Goal: Contribute content: Add original content to the website for others to see

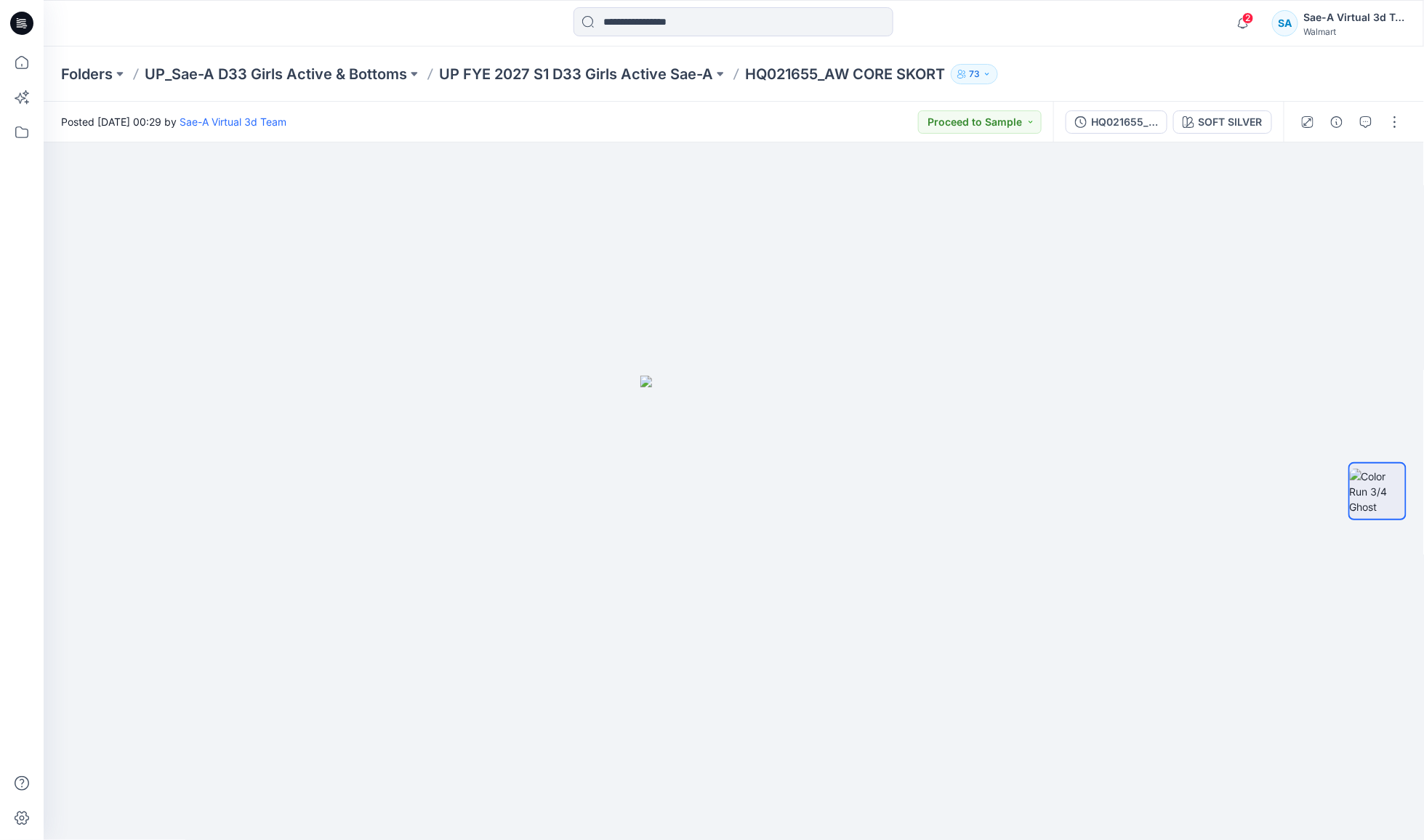
click at [497, 37] on div at bounding box center [734, 23] width 690 height 32
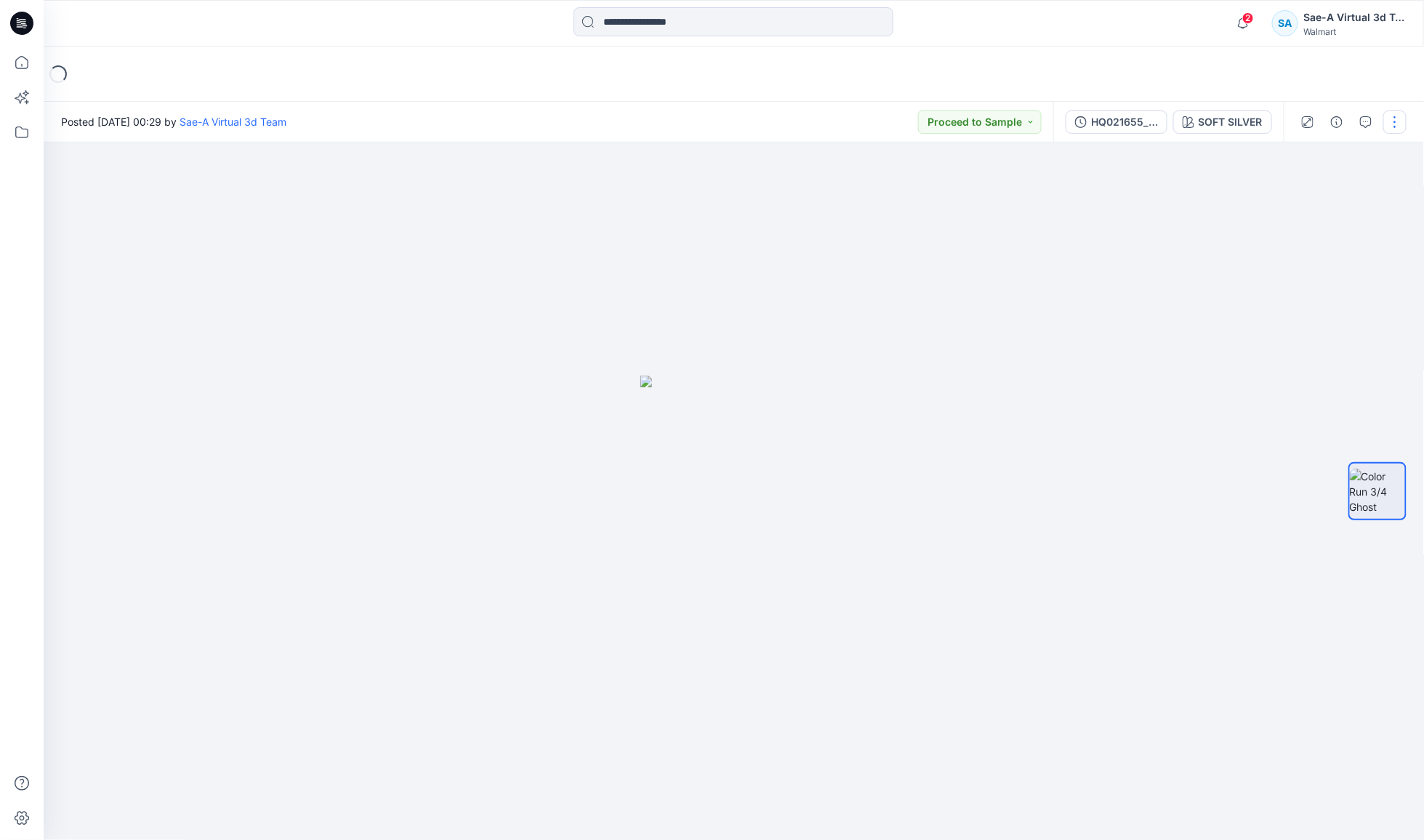
click at [1394, 120] on button "button" at bounding box center [1394, 122] width 23 height 23
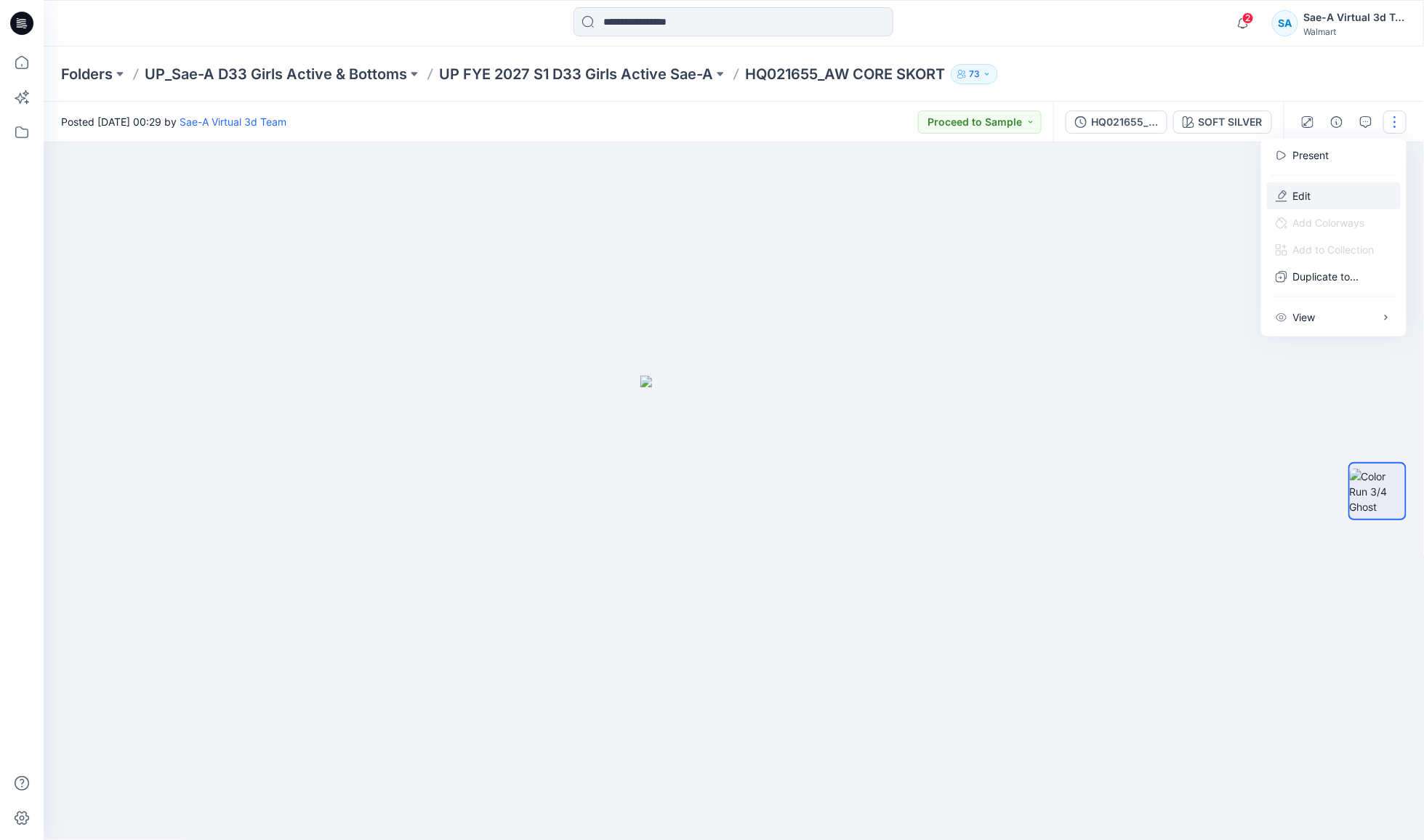
click at [1310, 191] on p "Edit" at bounding box center [1302, 196] width 18 height 15
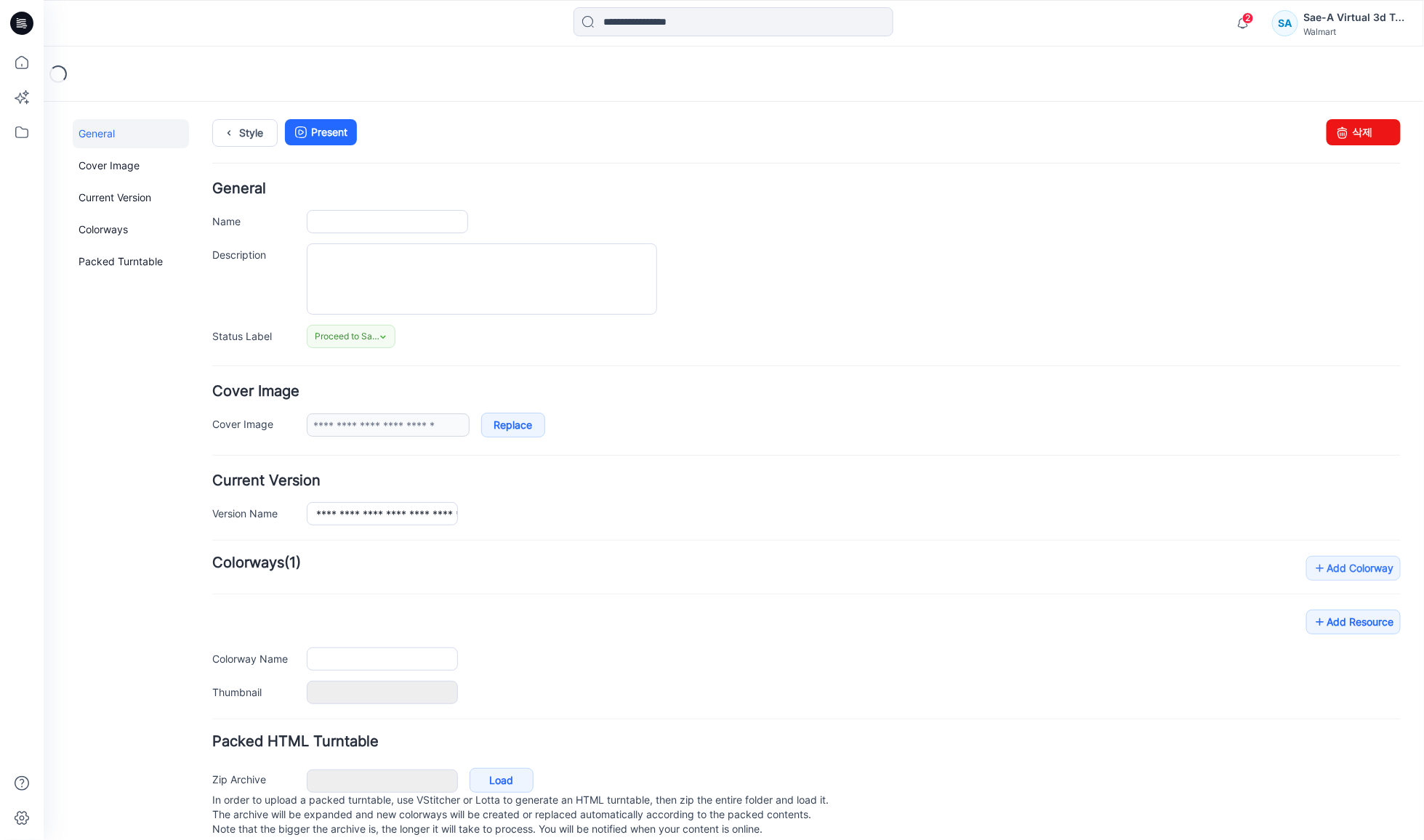
type input "**********"
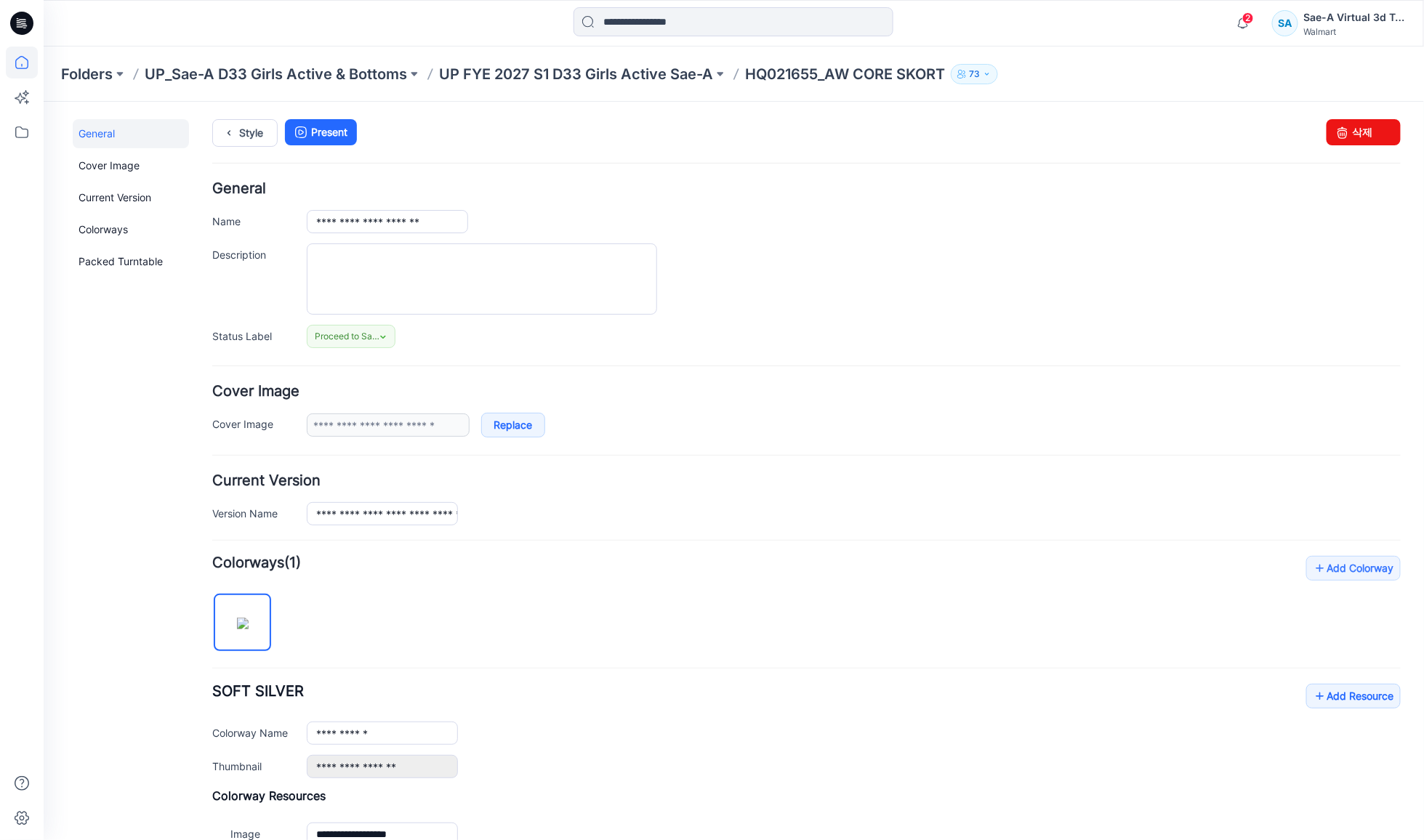
click at [14, 63] on icon at bounding box center [22, 62] width 32 height 32
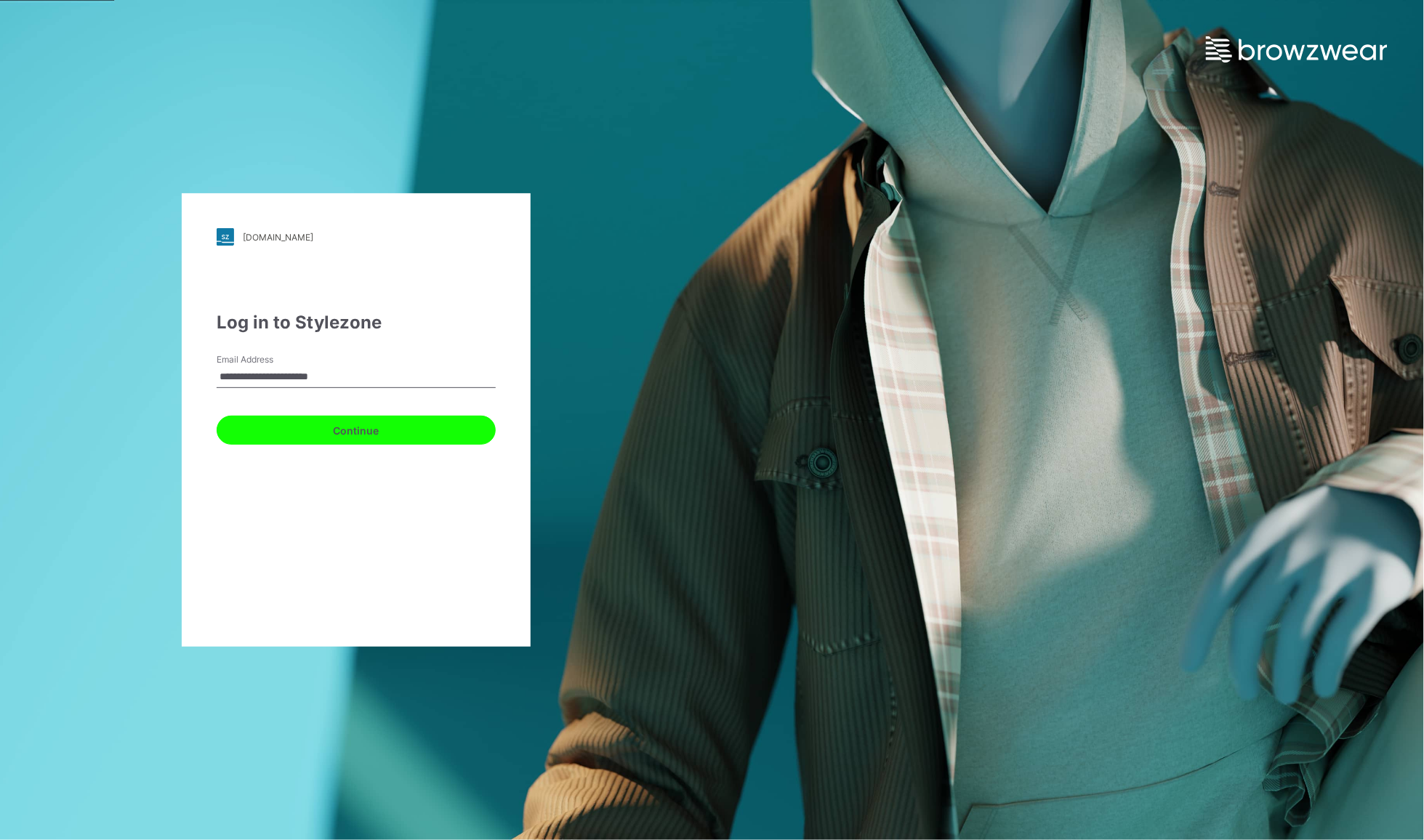
click at [278, 433] on button "Continue" at bounding box center [356, 430] width 279 height 29
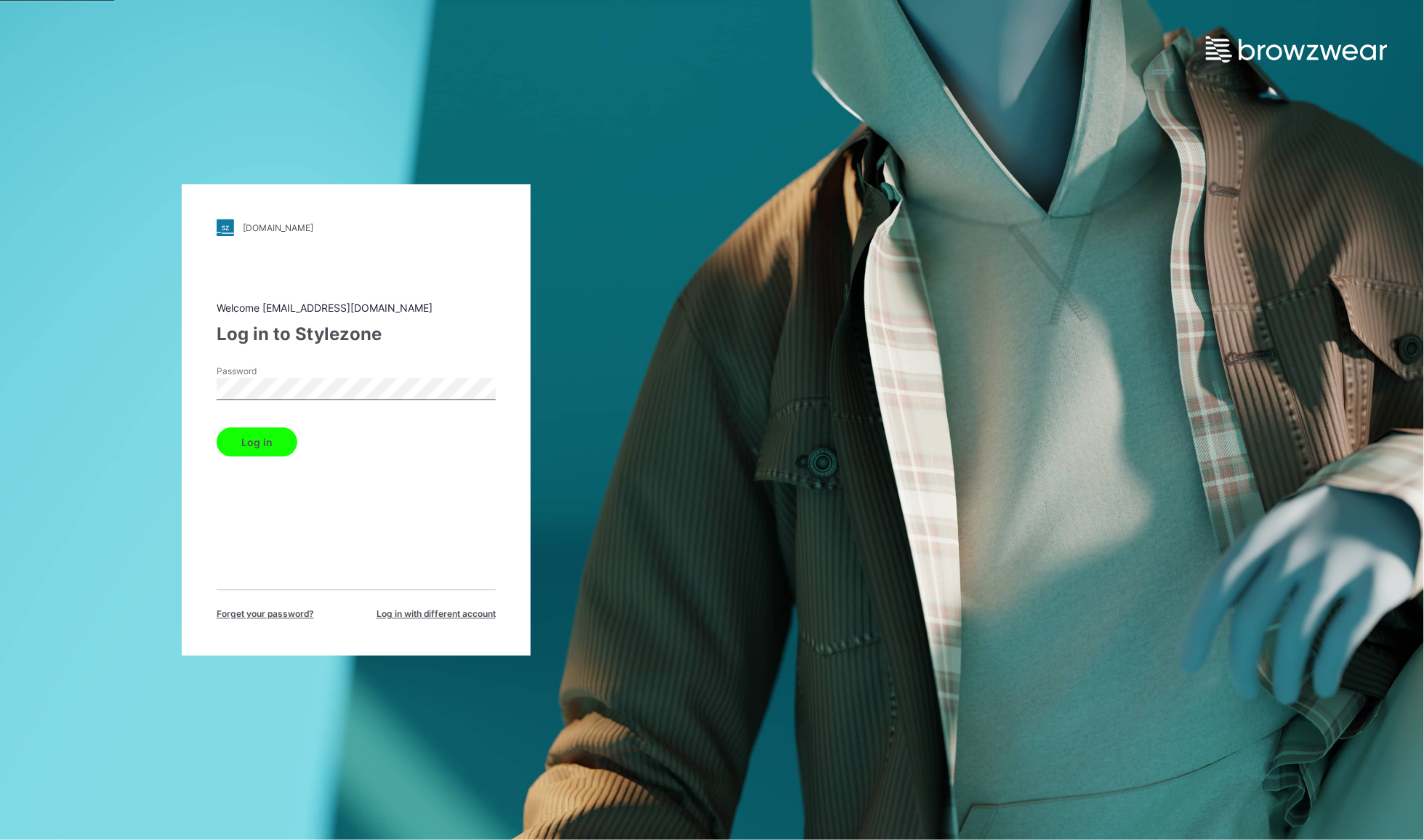
click at [237, 440] on button "Log in" at bounding box center [257, 443] width 81 height 29
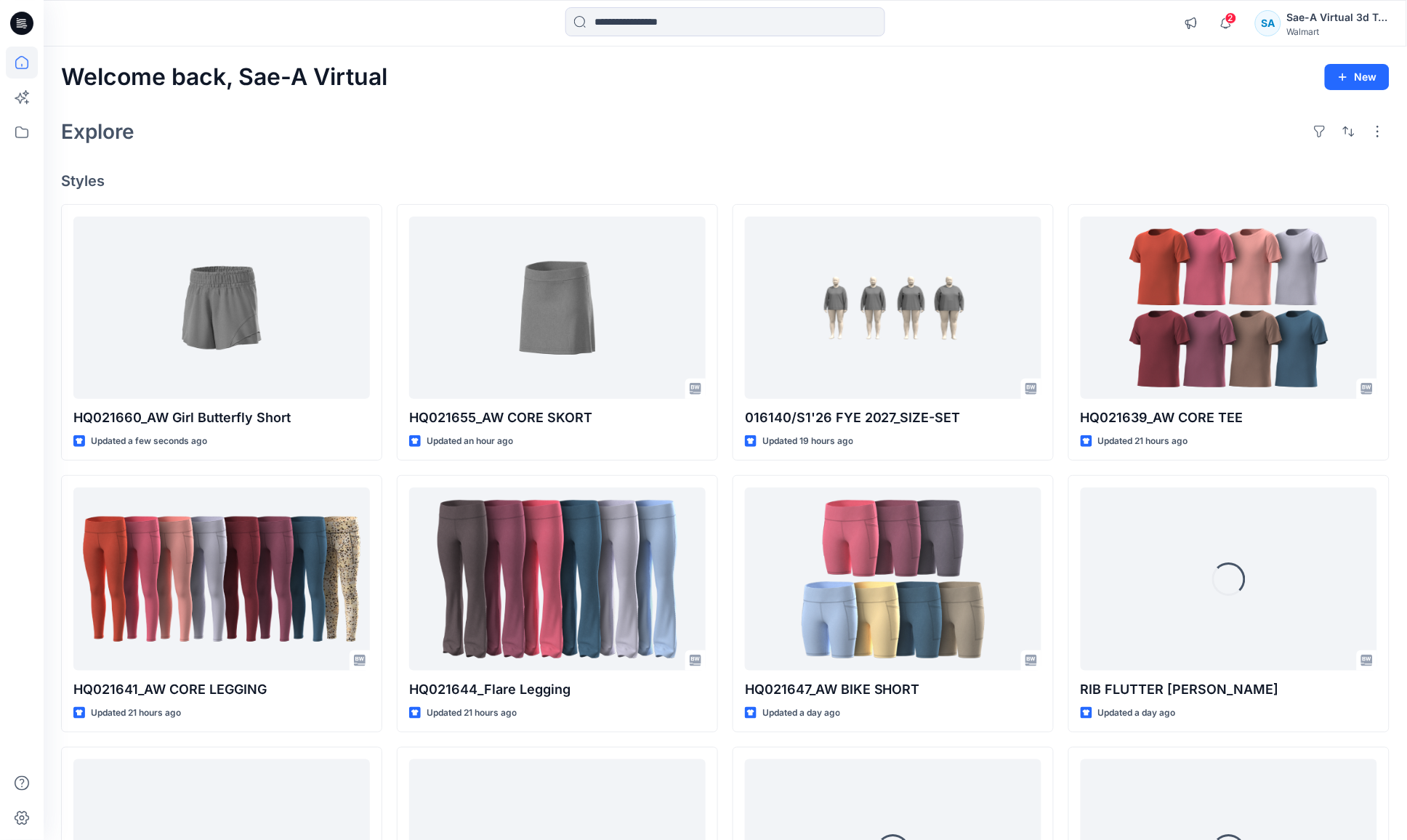
click at [366, 168] on div "Welcome back, Sae-A Virtual New Explore Styles HQ021660_AW Girl Butterfly Short…" at bounding box center [725, 560] width 1363 height 1028
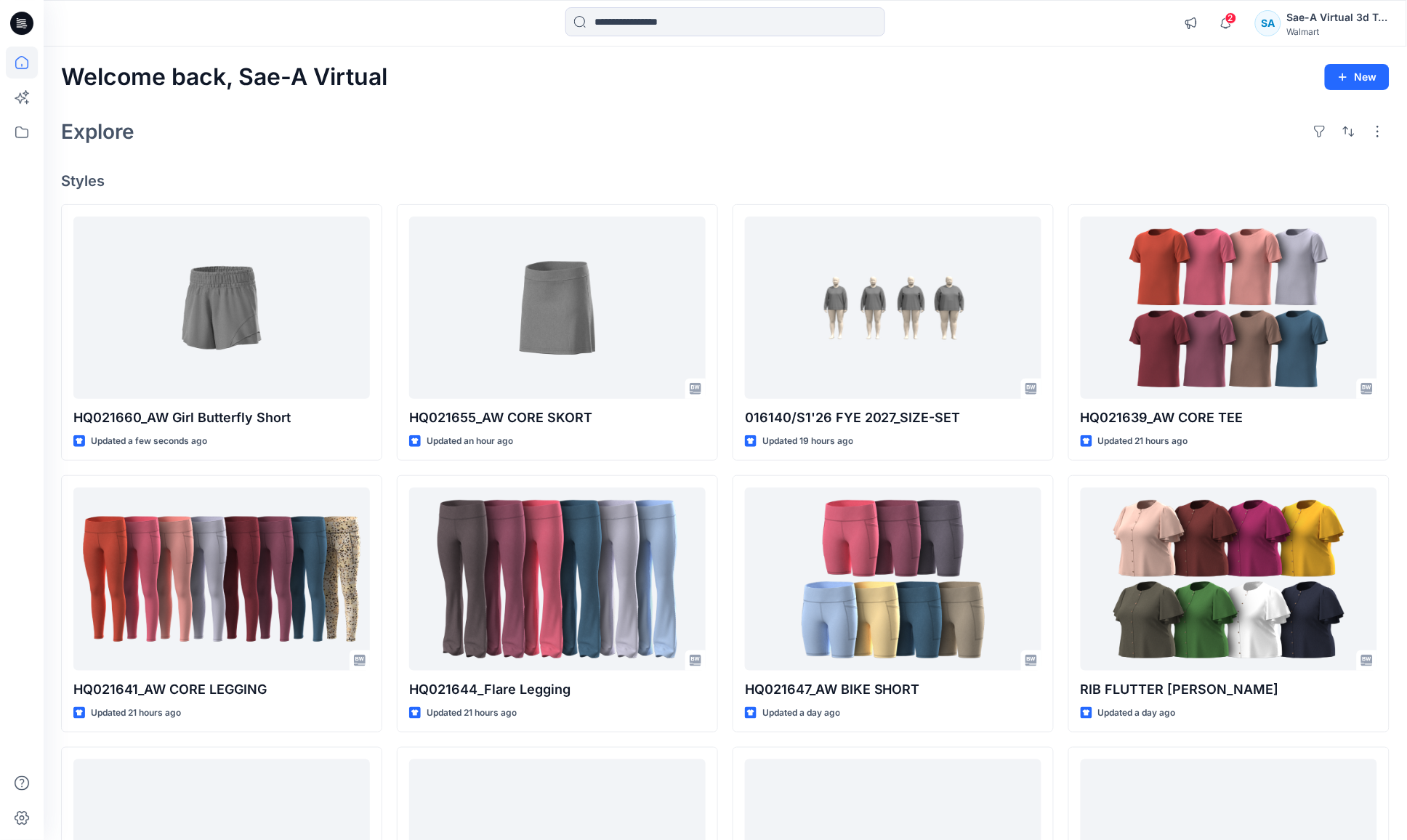
click at [901, 151] on div "Welcome back, Sae-A Virtual New Explore Styles HQ021660_AW Girl Butterfly Short…" at bounding box center [725, 560] width 1363 height 1028
click at [577, 143] on div "Explore" at bounding box center [725, 132] width 1328 height 35
click at [722, 471] on div "HQ021660_AW Girl Butterfly Short Updated a few seconds ago HQ021641_AW CORE LEG…" at bounding box center [725, 604] width 1328 height 800
click at [593, 126] on div "Explore" at bounding box center [725, 132] width 1328 height 35
